Goal: Check status: Check status

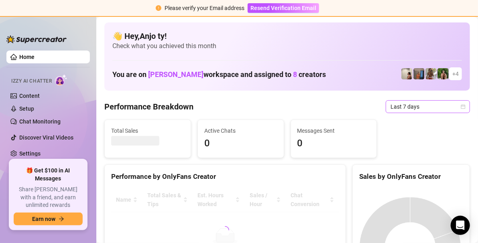
click at [461, 105] on icon "calendar" at bounding box center [463, 106] width 5 height 5
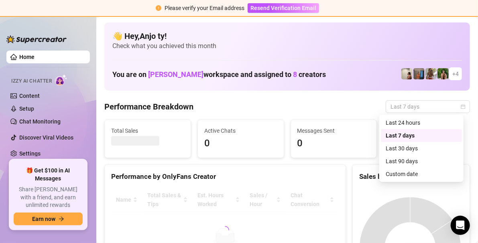
click at [404, 173] on div "Custom date" at bounding box center [421, 174] width 71 height 9
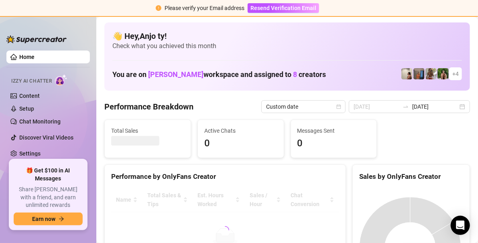
click at [184, 114] on div "26" at bounding box center [184, 114] width 0 height 0
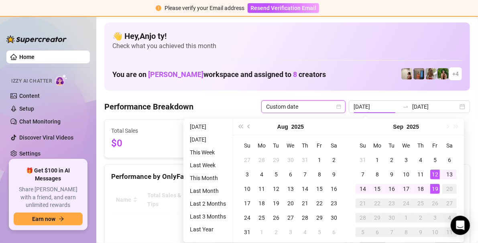
click at [436, 190] on div "19" at bounding box center [436, 189] width 10 height 10
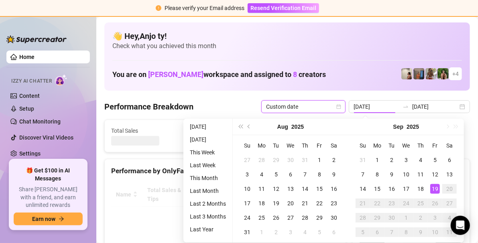
click at [435, 188] on canvas at bounding box center [410, 243] width 102 height 120
type input "[DATE]"
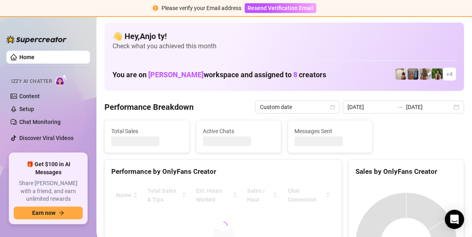
type input "[DATE]"
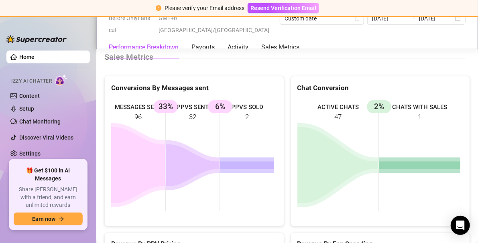
scroll to position [1165, 0]
